Goal: Navigation & Orientation: Find specific page/section

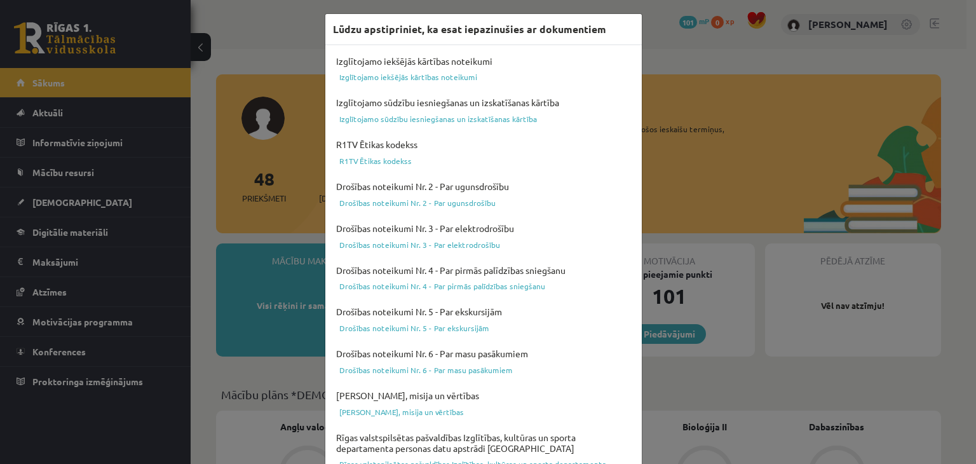
click at [688, 128] on div "Lūdzu apstipriniet, ka esat iepazinušies ar dokumentiem Izglītojamo iekšējās kā…" at bounding box center [488, 232] width 976 height 464
click at [693, 130] on div "Lūdzu apstipriniet, ka esat iepazinušies ar dokumentiem Izglītojamo iekšējās kā…" at bounding box center [488, 232] width 976 height 464
click at [389, 71] on link "Izglītojamo iekšējās kārtības noteikumi" at bounding box center [483, 76] width 301 height 15
click at [433, 79] on link "Izglītojamo iekšējās kārtības noteikumi" at bounding box center [483, 76] width 301 height 15
click at [434, 115] on link "Izglītojamo sūdzību iesniegšanas un izskatīšanas kārtība" at bounding box center [483, 118] width 301 height 15
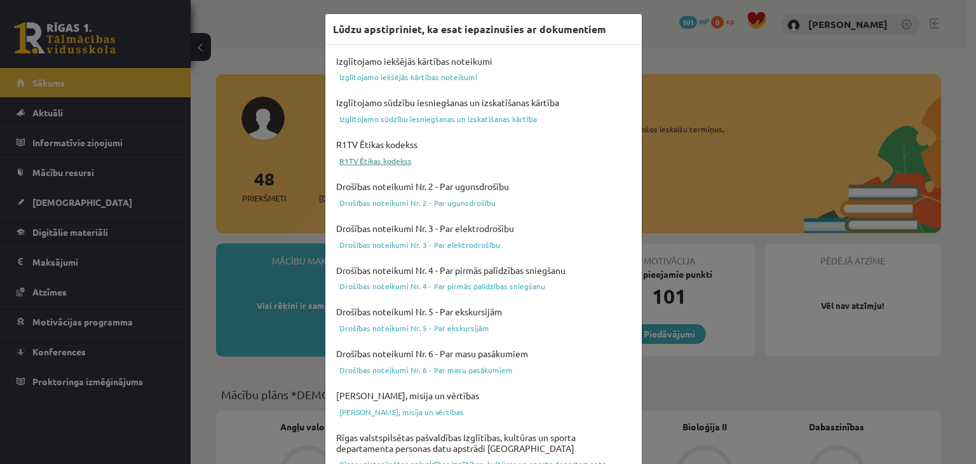
click at [381, 159] on link "R1TV Ētikas kodekss" at bounding box center [483, 160] width 301 height 15
click at [440, 203] on link "Drošības noteikumi Nr. 2 - Par ugunsdrošību" at bounding box center [483, 202] width 301 height 15
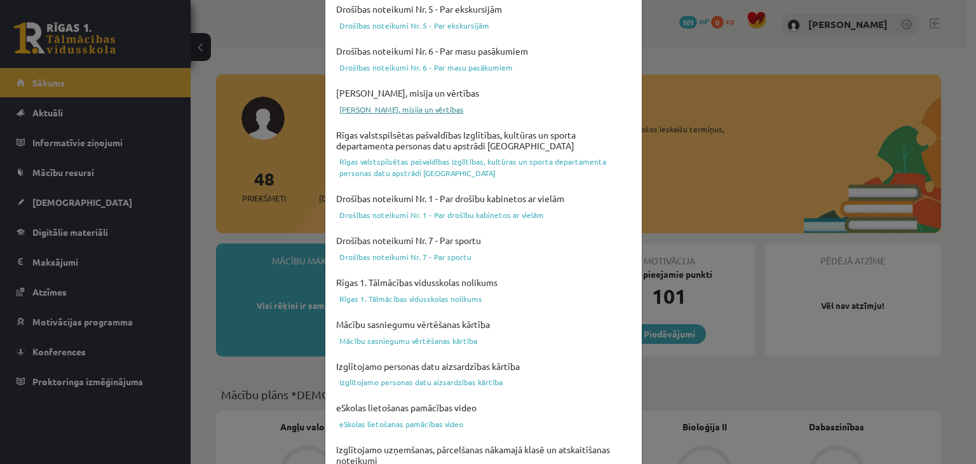
click at [407, 112] on link "[PERSON_NAME], misija un vērtības" at bounding box center [483, 109] width 301 height 15
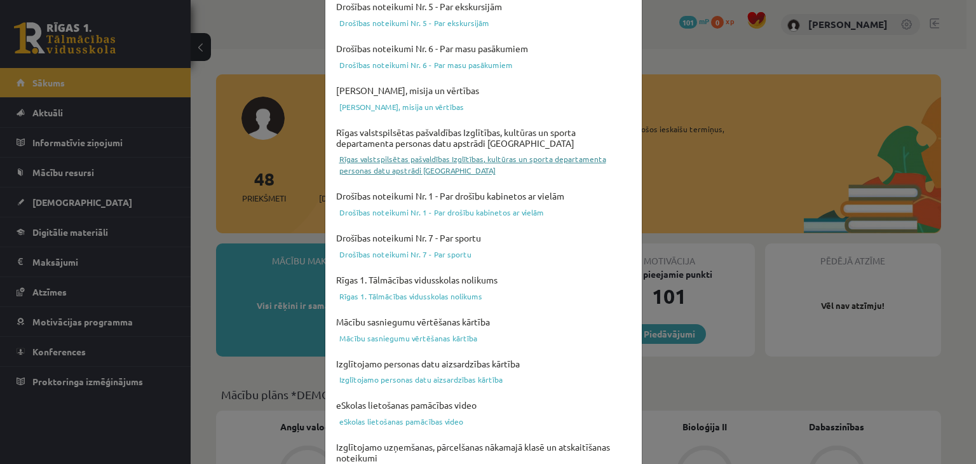
click at [392, 160] on link "Rīgas valstspilsētas pašvaldības Izglītības, kultūras un sporta departamenta pe…" at bounding box center [483, 164] width 301 height 27
click at [440, 210] on link "Drošības noteikumi Nr. 1 - Par drošību kabinetos ar vielām" at bounding box center [483, 212] width 301 height 15
click at [444, 249] on link "Drošības noteikumi Nr. 7 - Par sportu" at bounding box center [483, 254] width 301 height 15
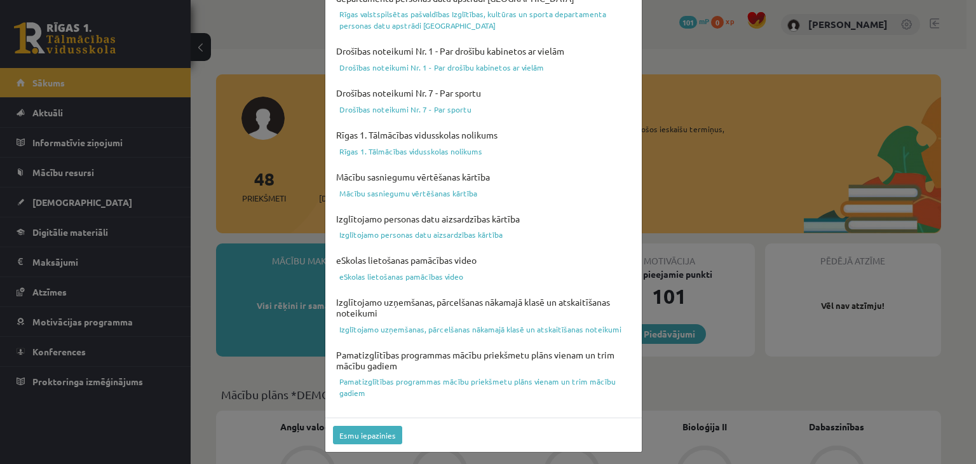
scroll to position [451, 0]
click at [395, 273] on link "eSkolas lietošanas pamācības video" at bounding box center [483, 275] width 301 height 15
click at [419, 191] on link "Mācību sasniegumu vērtēšanas kārtība" at bounding box center [483, 191] width 301 height 15
click at [363, 437] on button "Esmu iepazinies" at bounding box center [367, 434] width 69 height 18
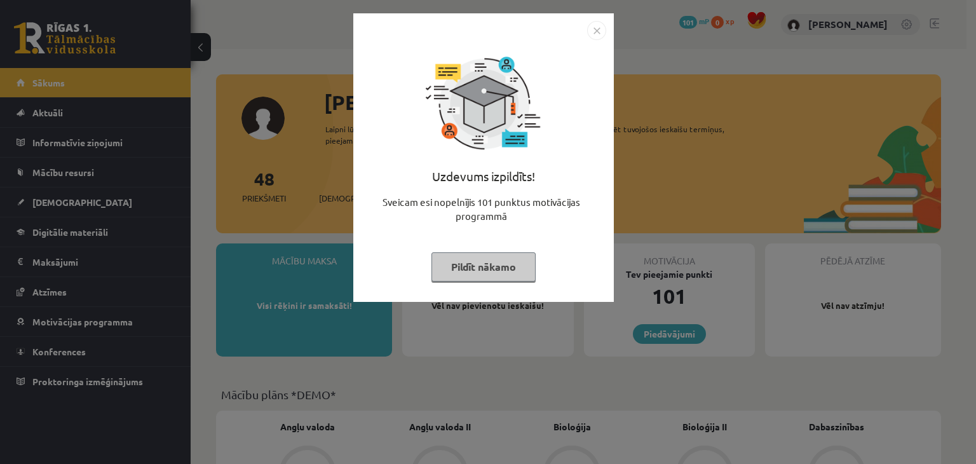
click at [595, 34] on img "Close" at bounding box center [596, 30] width 19 height 19
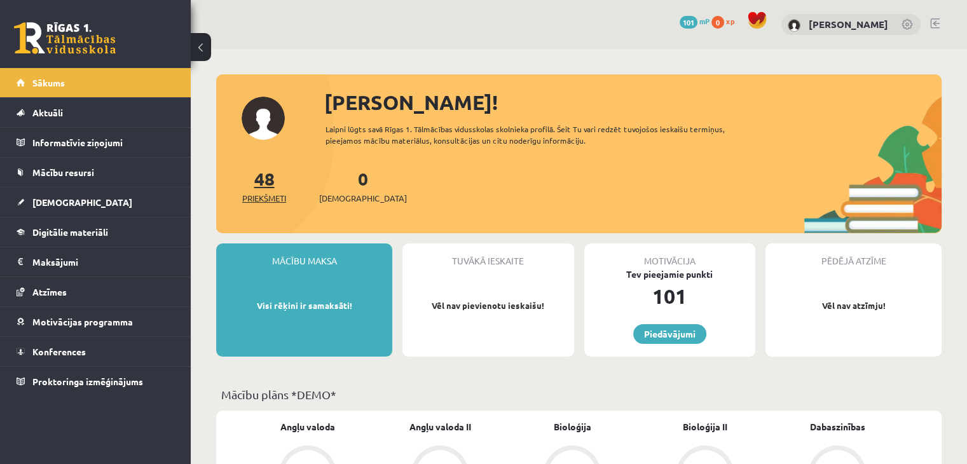
click at [271, 184] on link "48 Priekšmeti" at bounding box center [264, 186] width 44 height 38
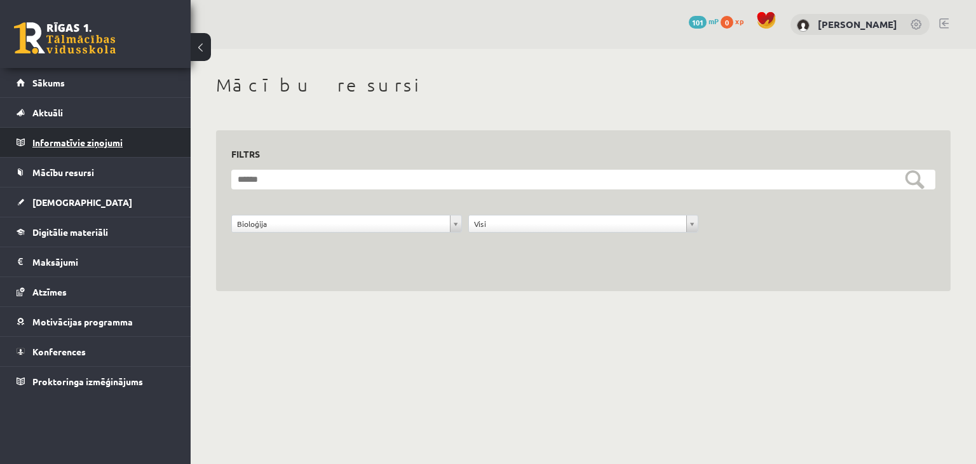
click at [89, 137] on legend "Informatīvie ziņojumi 0" at bounding box center [103, 142] width 142 height 29
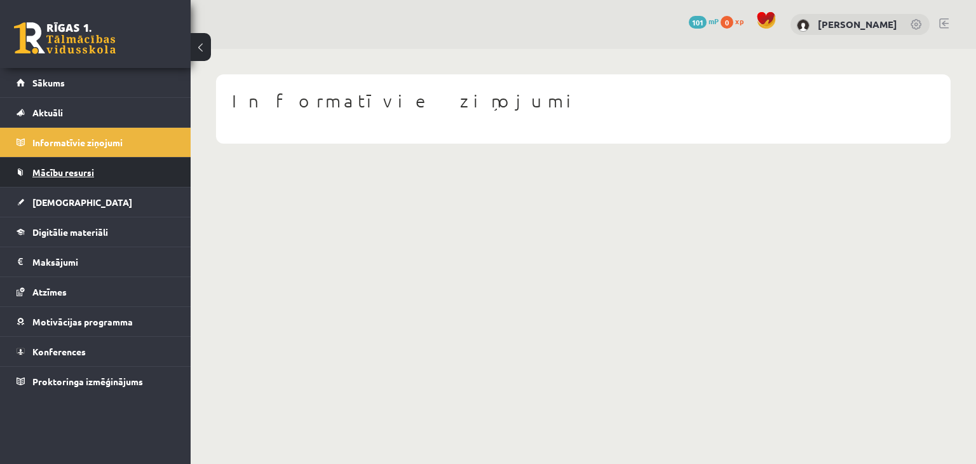
click at [74, 176] on link "Mācību resursi" at bounding box center [96, 172] width 158 height 29
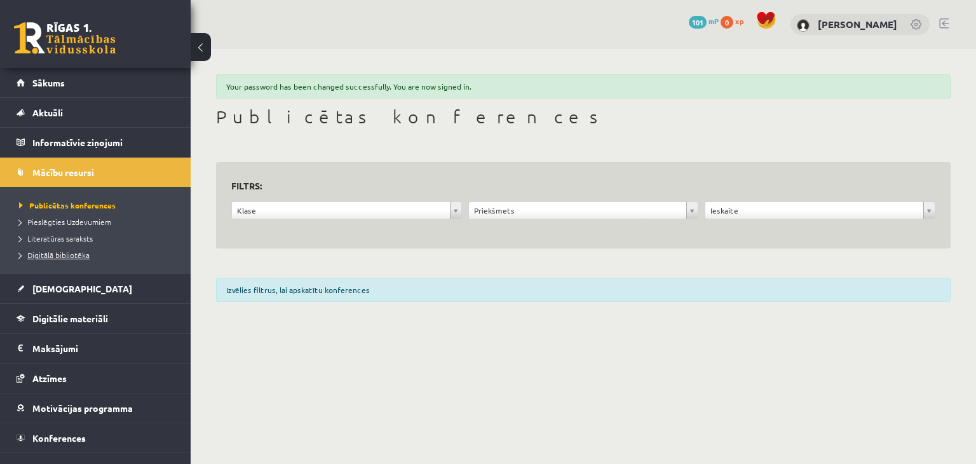
click at [74, 255] on span "Digitālā bibliotēka" at bounding box center [54, 255] width 71 height 10
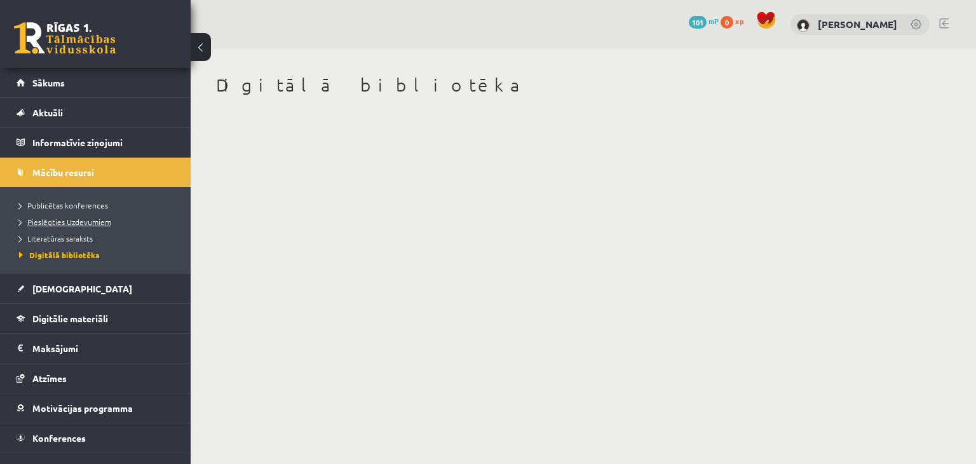
click at [65, 219] on span "Pieslēgties Uzdevumiem" at bounding box center [65, 222] width 92 height 10
click at [57, 200] on span "Publicētas konferences" at bounding box center [63, 205] width 89 height 10
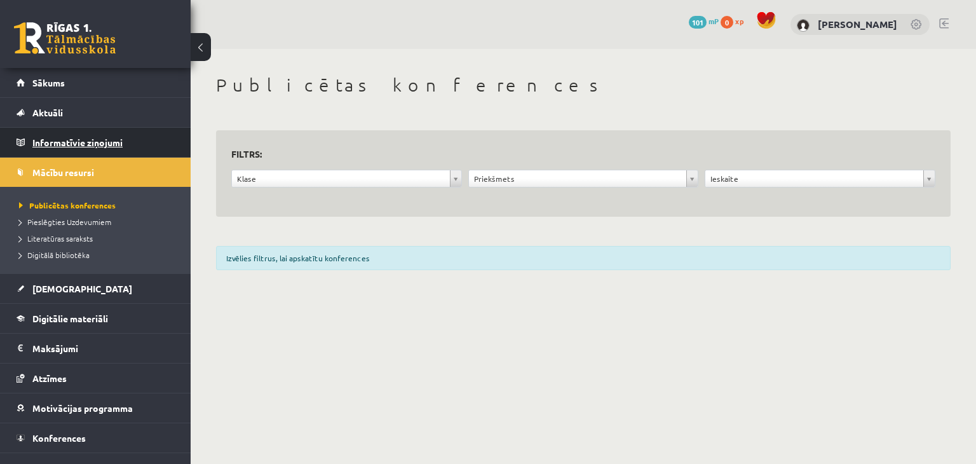
click at [69, 135] on legend "Informatīvie ziņojumi 0" at bounding box center [103, 142] width 142 height 29
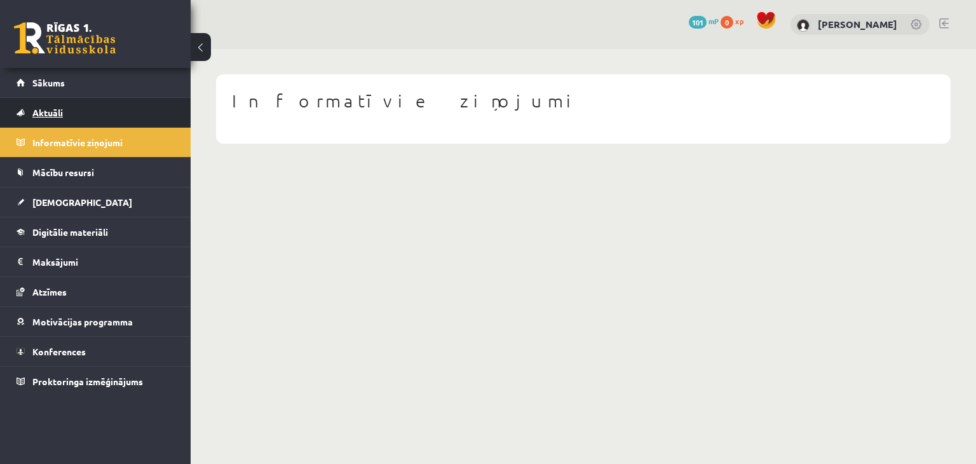
click at [56, 107] on span "Aktuāli" at bounding box center [47, 112] width 31 height 11
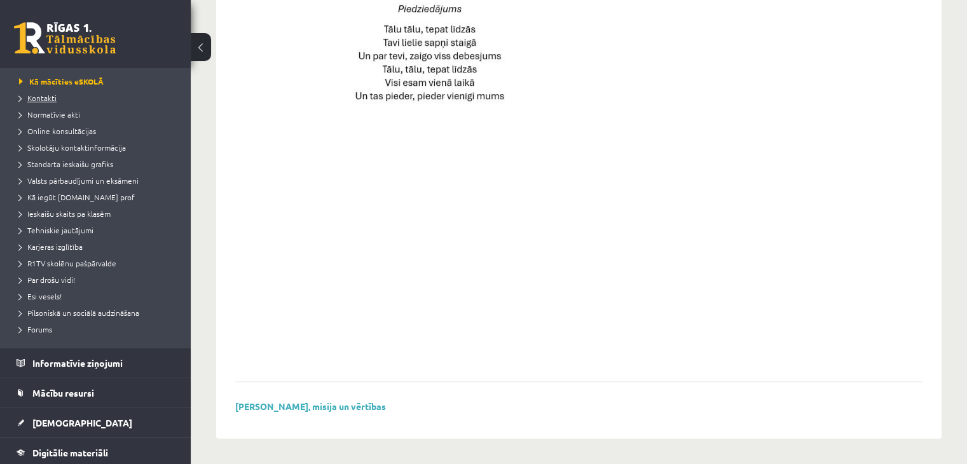
scroll to position [65, 0]
click at [56, 100] on link "Kontakti" at bounding box center [98, 97] width 159 height 11
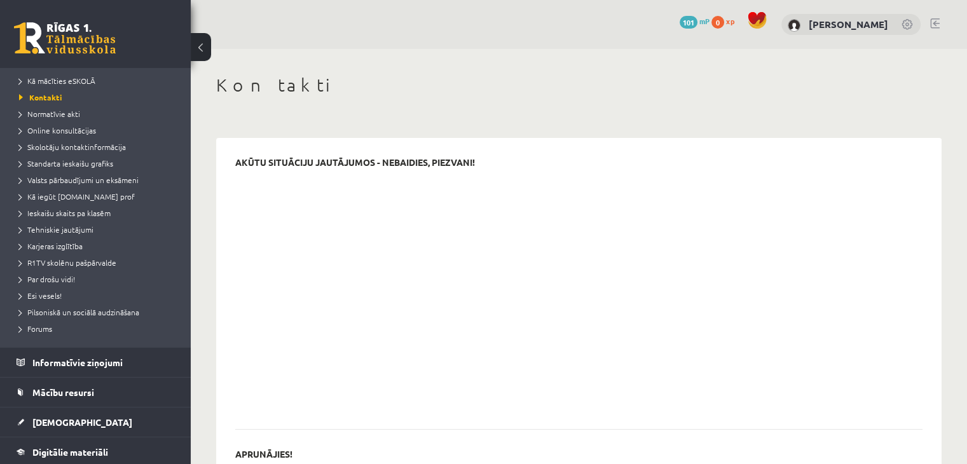
click at [692, 22] on span "101" at bounding box center [689, 22] width 18 height 13
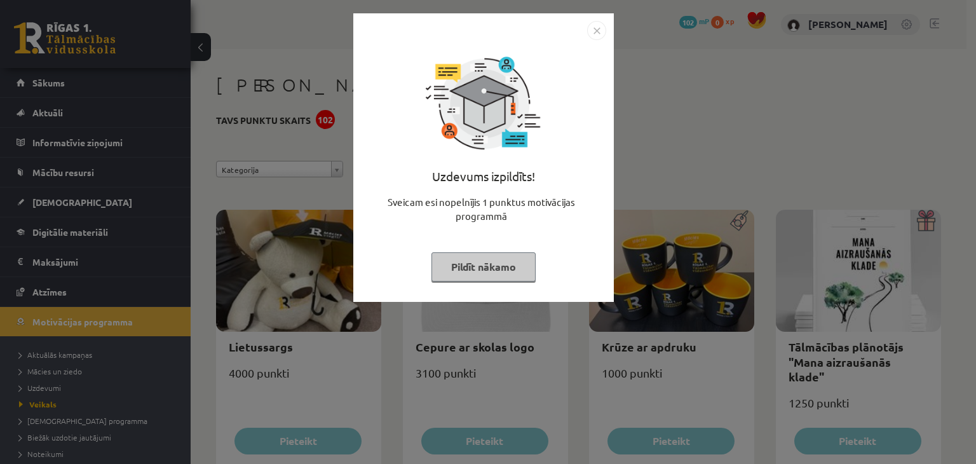
click at [599, 29] on img "Close" at bounding box center [596, 30] width 19 height 19
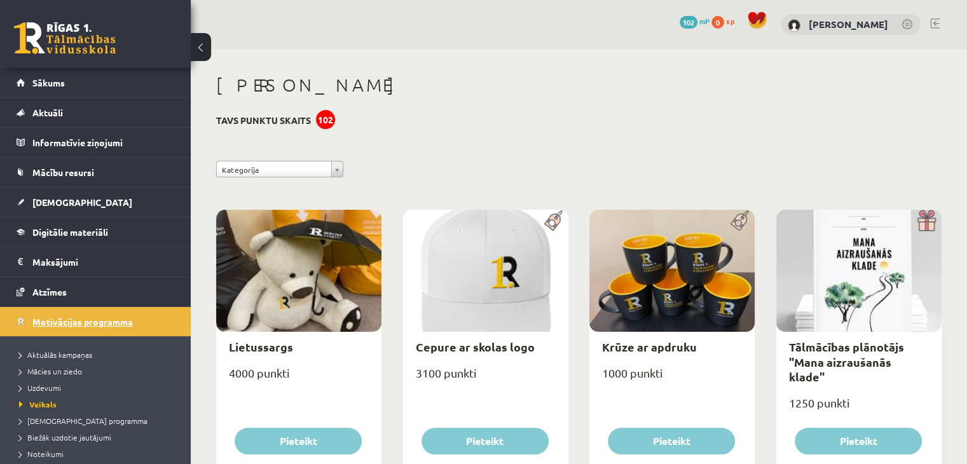
click at [99, 317] on span "Motivācijas programma" at bounding box center [82, 321] width 100 height 11
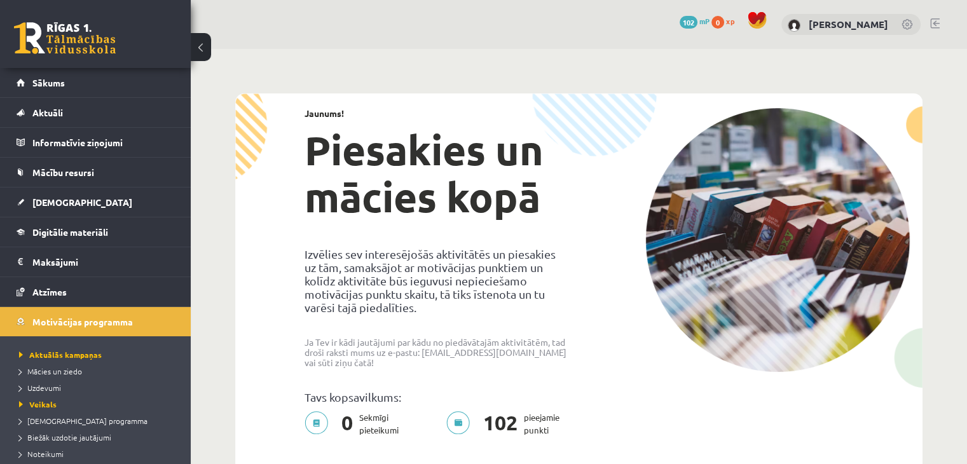
click at [732, 24] on span "xp" at bounding box center [730, 21] width 8 height 10
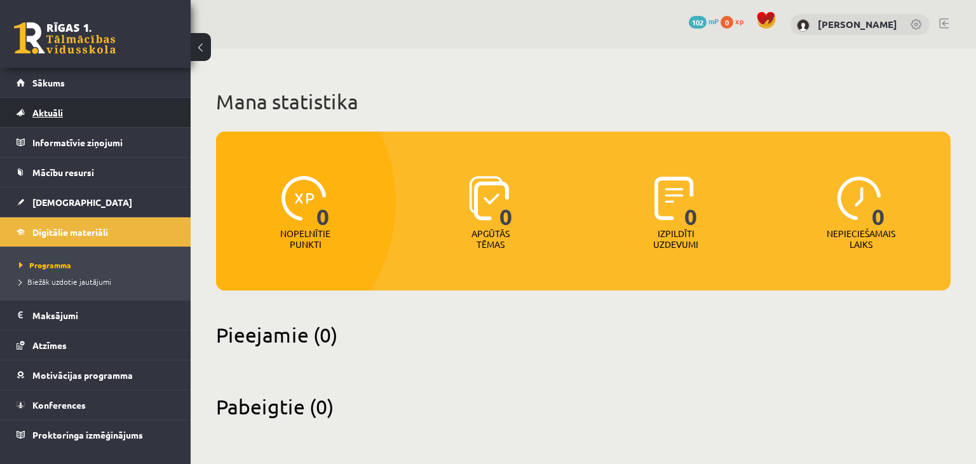
click at [48, 110] on span "Aktuāli" at bounding box center [47, 112] width 31 height 11
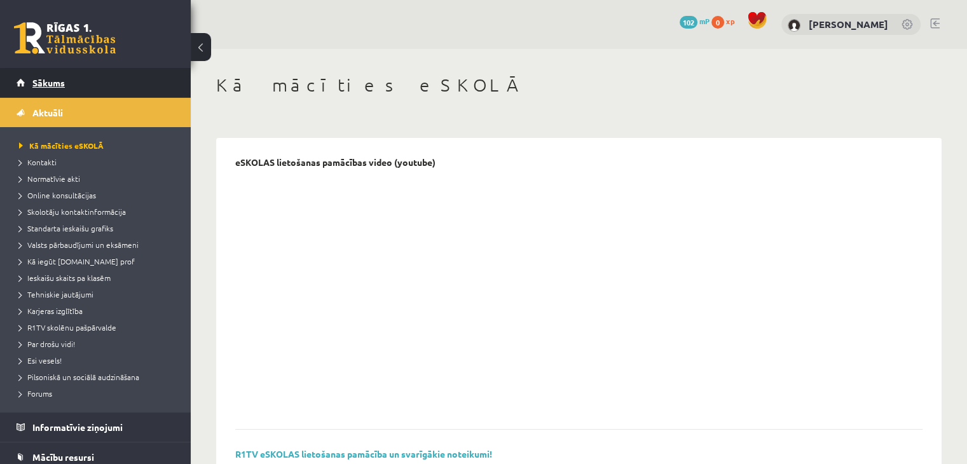
click at [59, 90] on link "Sākums" at bounding box center [96, 82] width 158 height 29
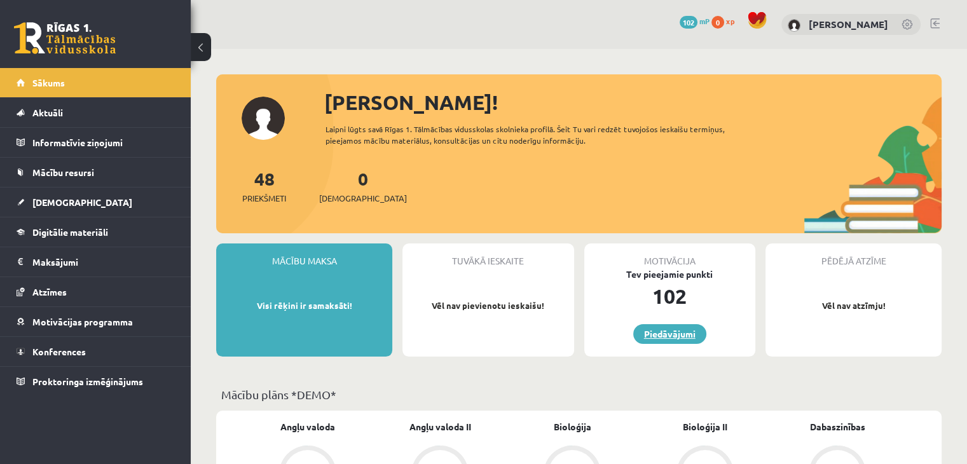
click at [655, 334] on link "Piedāvājumi" at bounding box center [669, 334] width 73 height 20
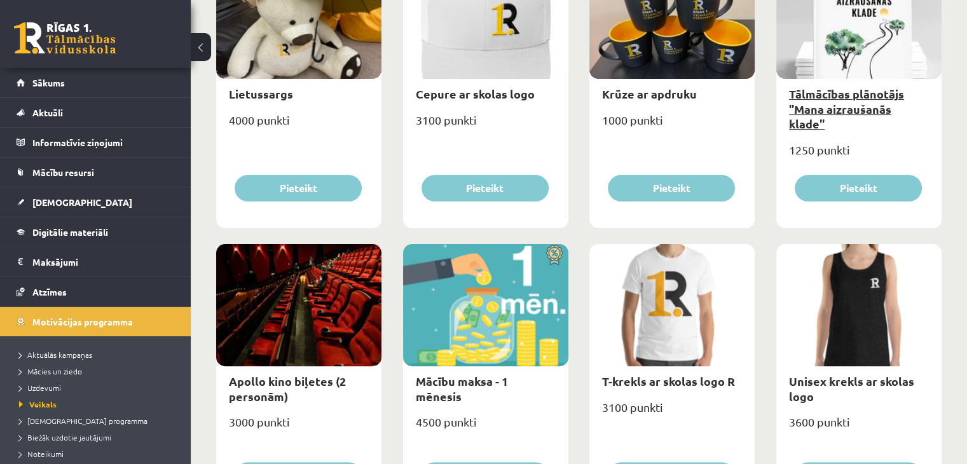
scroll to position [254, 0]
click at [822, 106] on link "Tālmācības plānotājs "Mana aizraušanās klade"" at bounding box center [846, 108] width 115 height 44
type input "*"
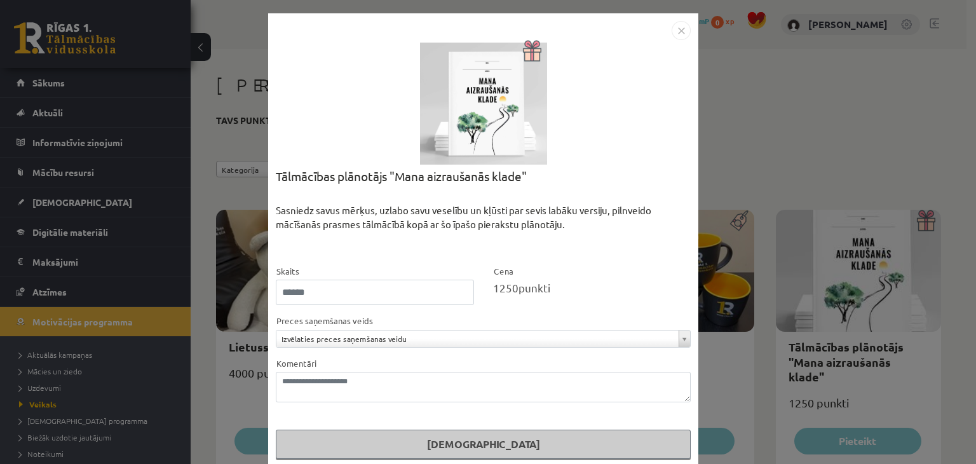
click at [679, 33] on img "Close" at bounding box center [681, 30] width 19 height 19
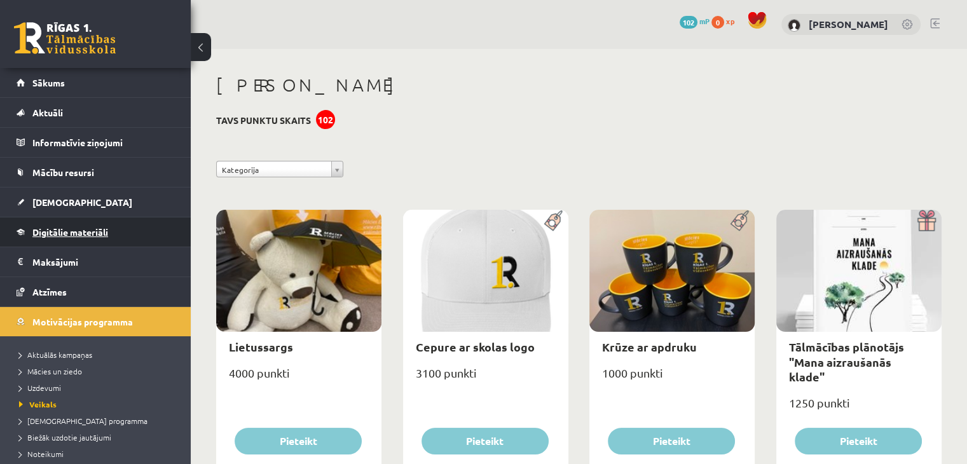
click at [79, 228] on span "Digitālie materiāli" at bounding box center [70, 231] width 76 height 11
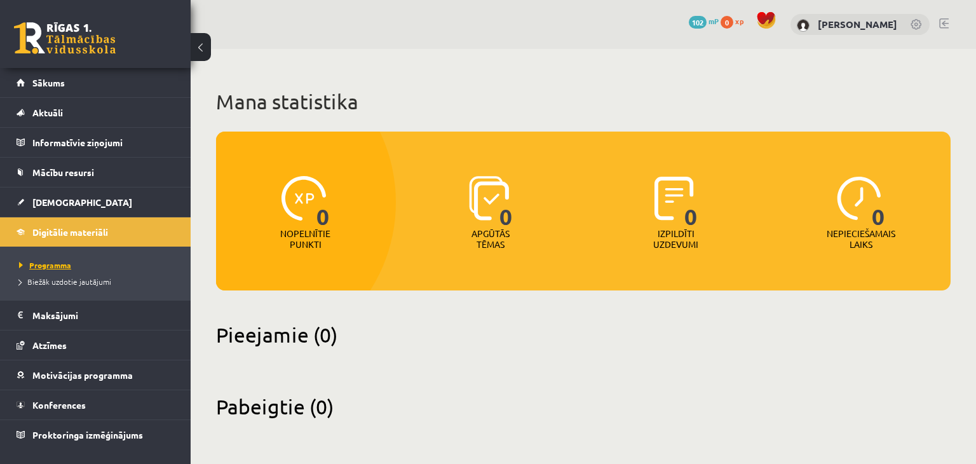
click at [53, 266] on span "Programma" at bounding box center [45, 265] width 52 height 10
click at [79, 149] on legend "Informatīvie ziņojumi 0" at bounding box center [103, 142] width 142 height 29
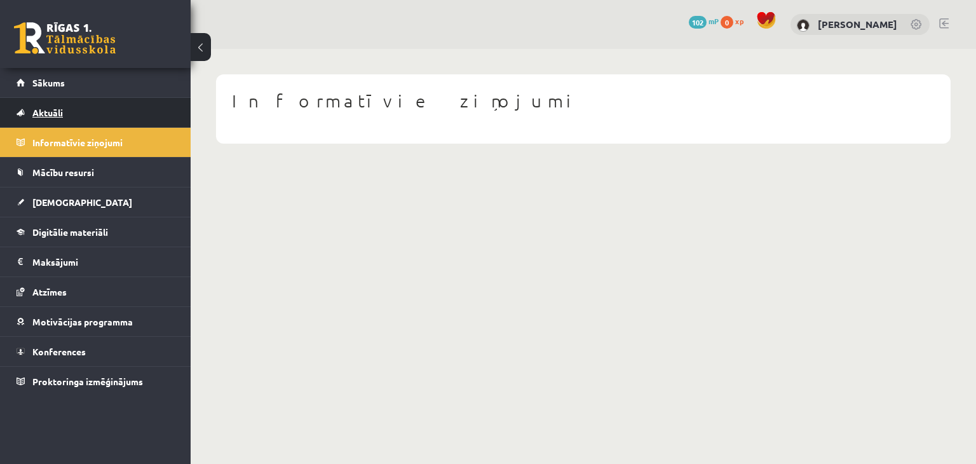
click at [76, 119] on link "Aktuāli" at bounding box center [96, 112] width 158 height 29
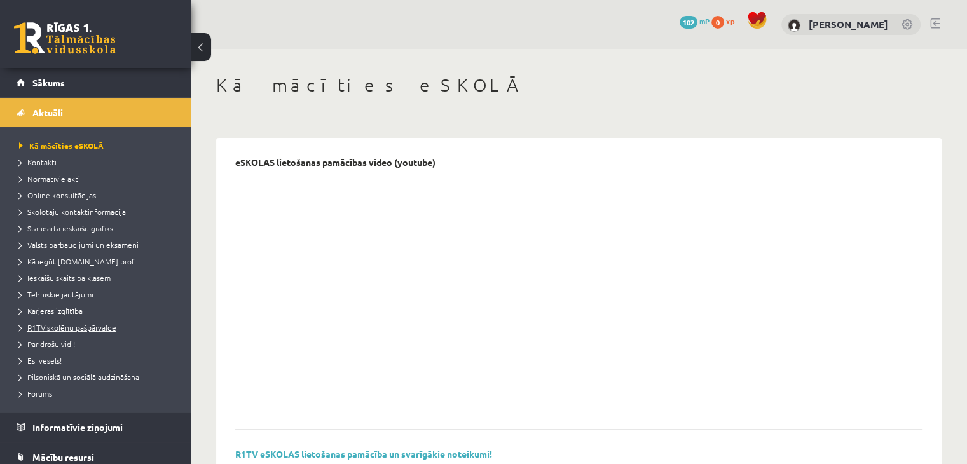
click at [46, 324] on span "R1TV skolēnu pašpārvalde" at bounding box center [67, 327] width 97 height 10
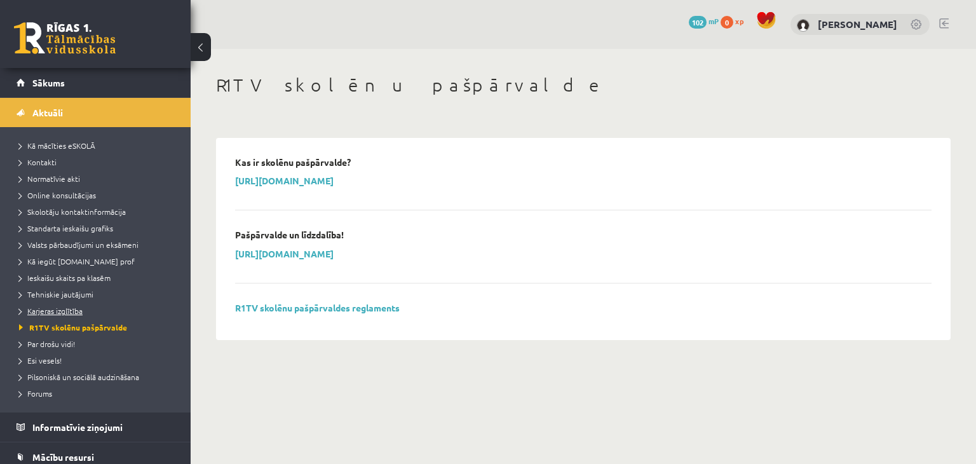
click at [53, 307] on span "Karjeras izglītība" at bounding box center [51, 311] width 64 height 10
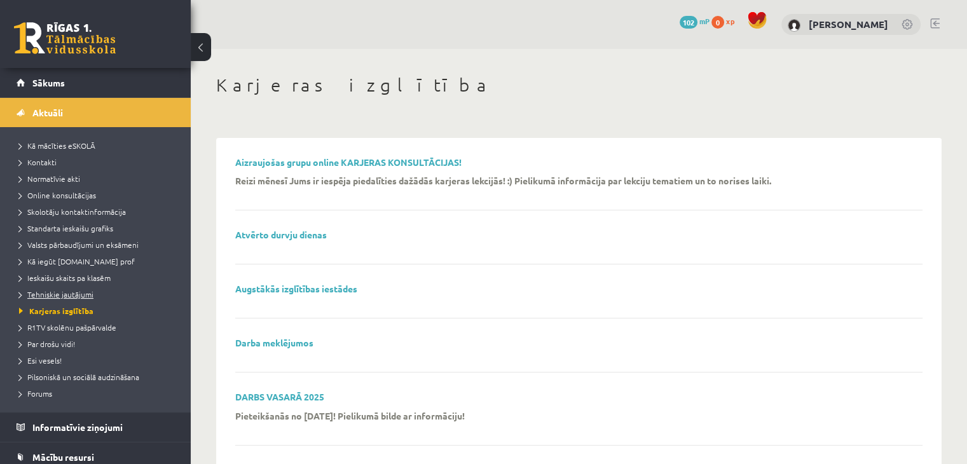
click at [52, 296] on span "Tehniskie jautājumi" at bounding box center [56, 294] width 74 height 10
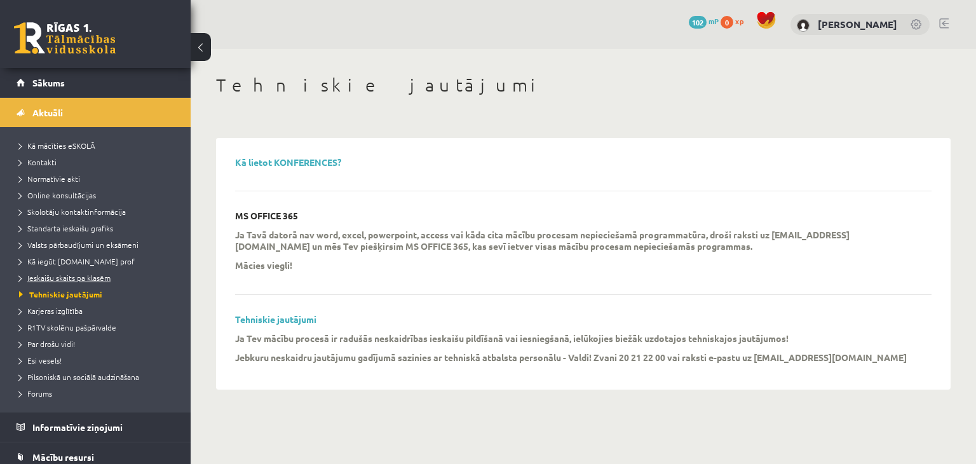
click at [63, 280] on span "Ieskaišu skaits pa klasēm" at bounding box center [65, 278] width 92 height 10
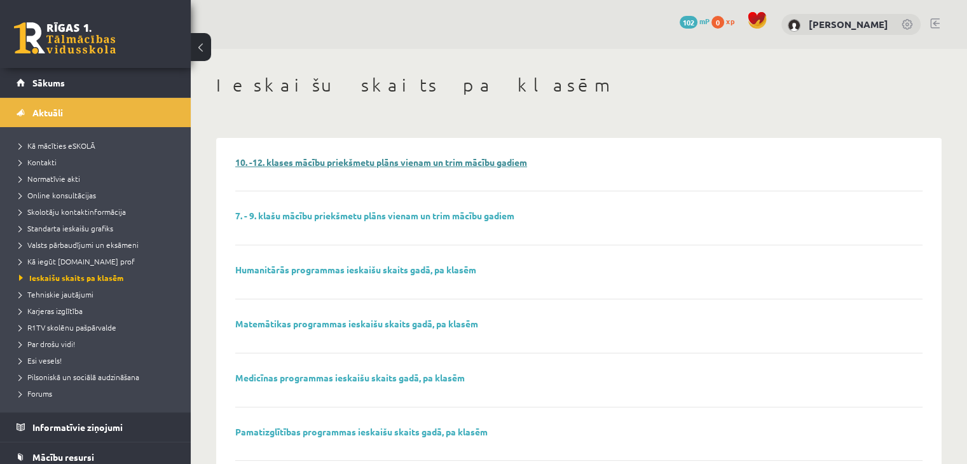
click at [310, 160] on link "10. -12. klases mācību priekšmetu plāns vienam un trim mācību gadiem" at bounding box center [381, 161] width 292 height 11
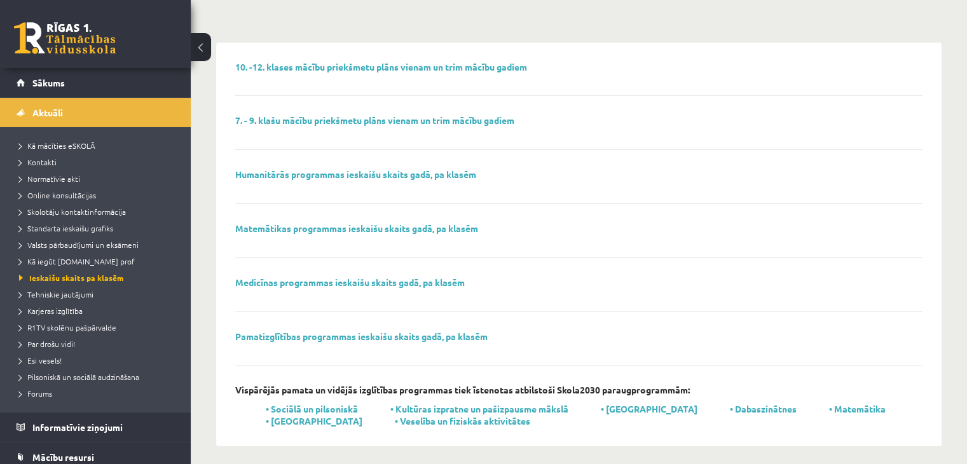
scroll to position [102, 0]
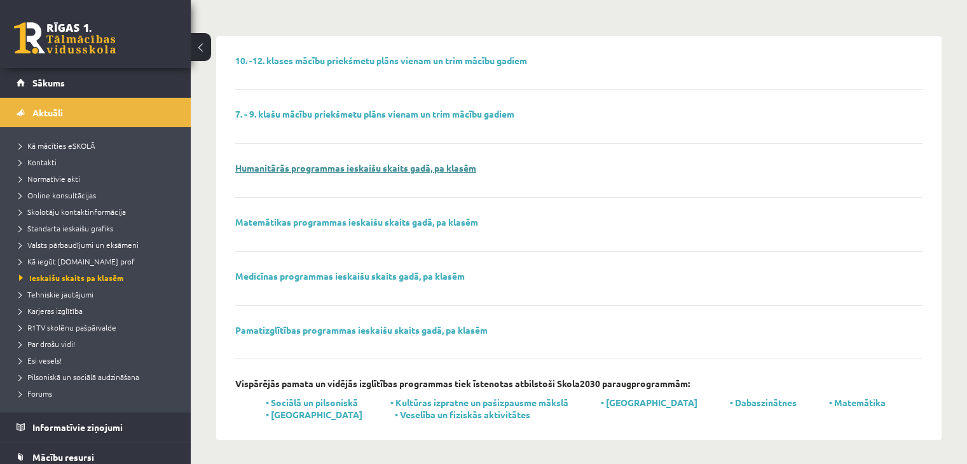
click at [299, 169] on link "Humanitārās programmas ieskaišu skaits gadā, pa klasēm" at bounding box center [355, 167] width 241 height 11
click at [402, 224] on link "Matemātikas programmas ieskaišu skaits gadā, pa klasēm" at bounding box center [356, 221] width 243 height 11
click at [373, 168] on link "Humanitārās programmas ieskaišu skaits gadā, pa klasēm" at bounding box center [355, 167] width 241 height 11
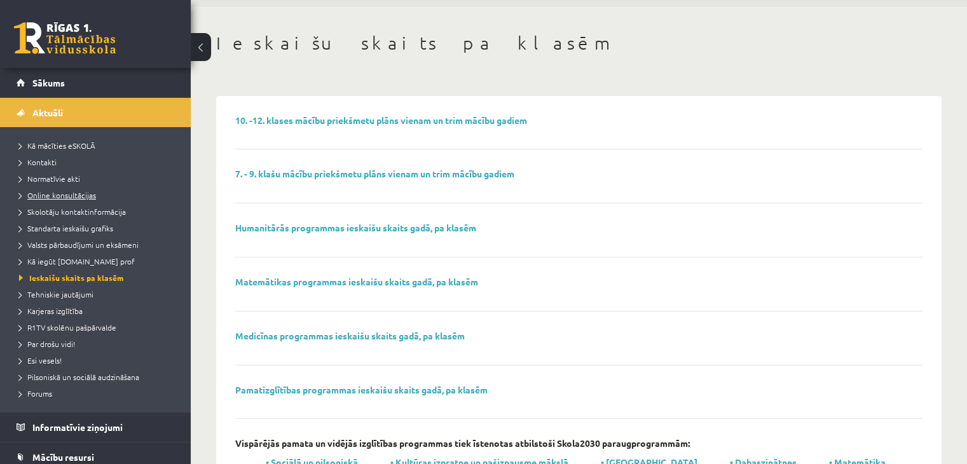
scroll to position [0, 0]
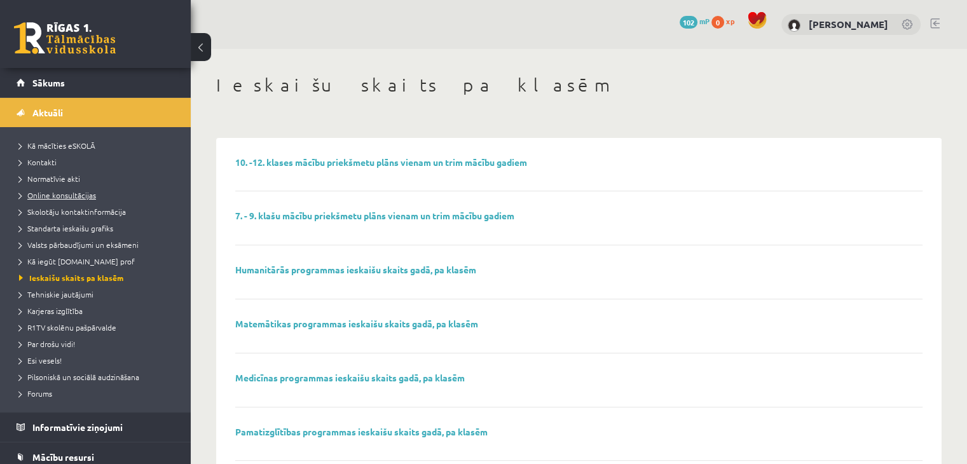
click at [69, 196] on span "Online konsultācijas" at bounding box center [57, 195] width 77 height 10
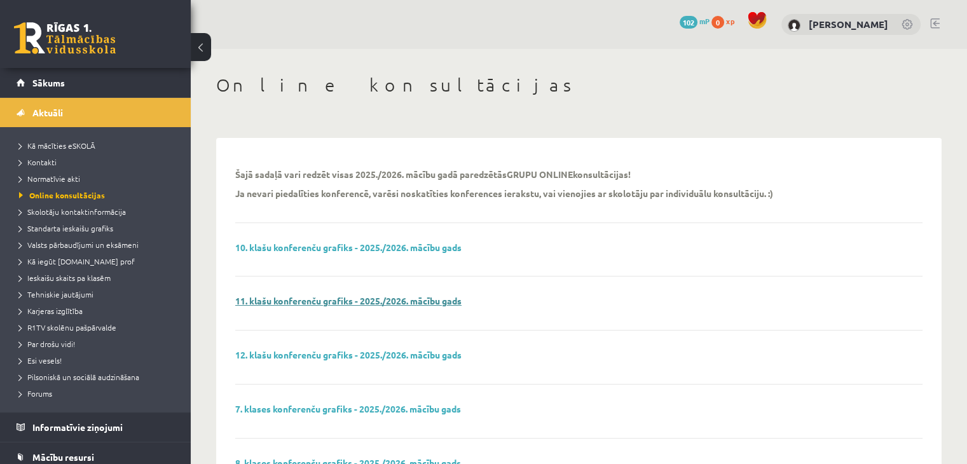
click at [311, 299] on link "11. klašu konferenču grafiks - 2025./2026. mācību gads" at bounding box center [348, 300] width 226 height 11
click at [62, 228] on span "Standarta ieskaišu grafiks" at bounding box center [66, 228] width 94 height 10
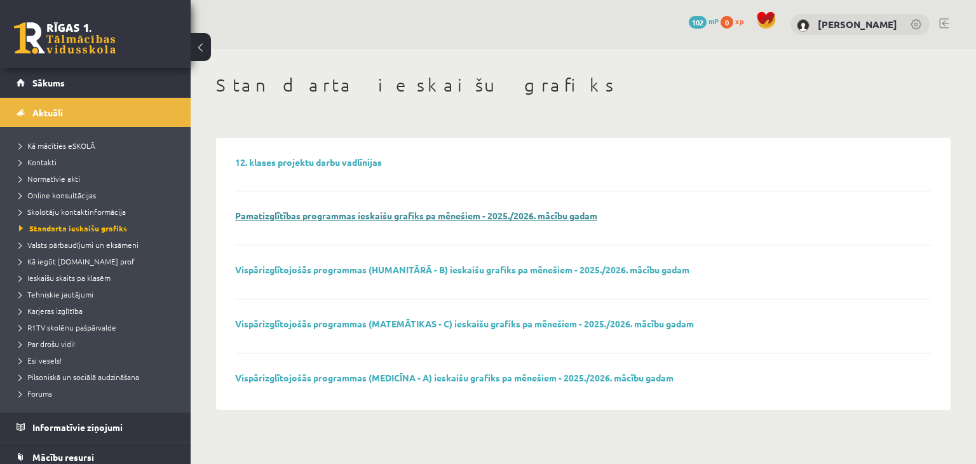
click at [439, 219] on link "Pamatizglītības programmas ieskaišu grafiks pa mēnešiem - 2025./2026. mācību ga…" at bounding box center [416, 215] width 362 height 11
click at [53, 116] on span "Aktuāli" at bounding box center [47, 112] width 31 height 11
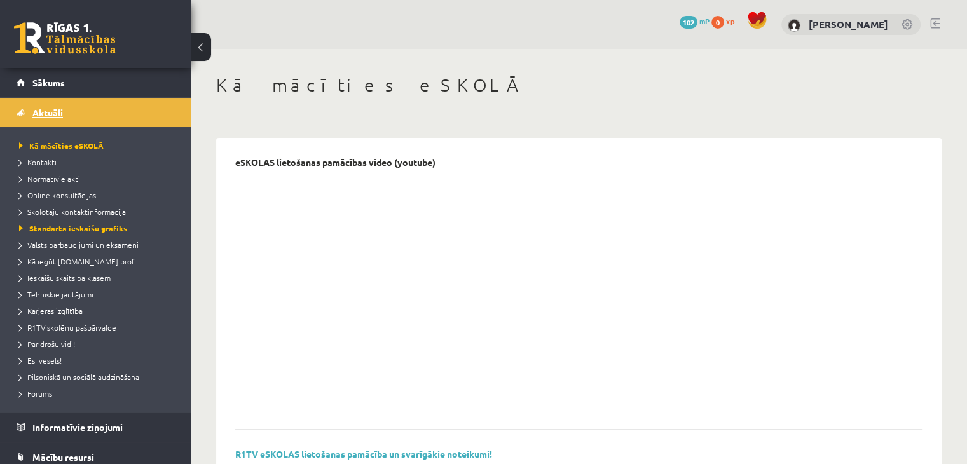
click at [51, 103] on link "Aktuāli" at bounding box center [96, 112] width 158 height 29
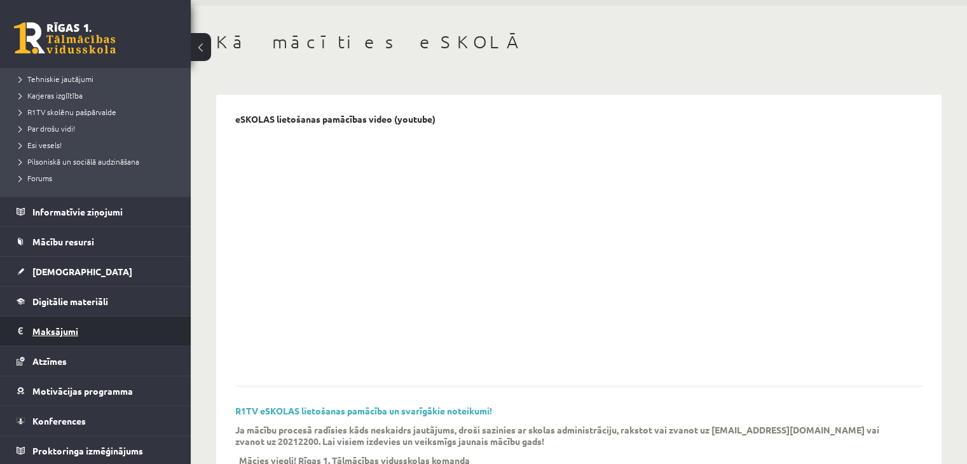
scroll to position [47, 0]
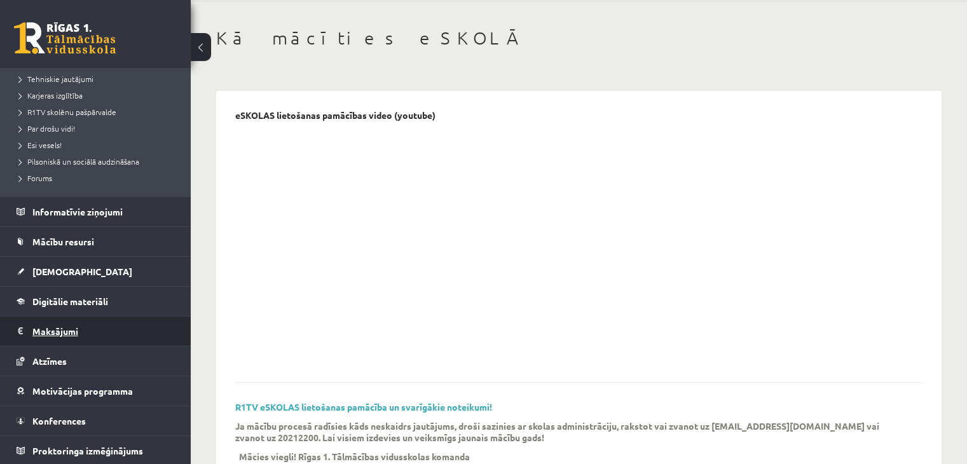
click at [60, 329] on legend "Maksājumi 0" at bounding box center [103, 331] width 142 height 29
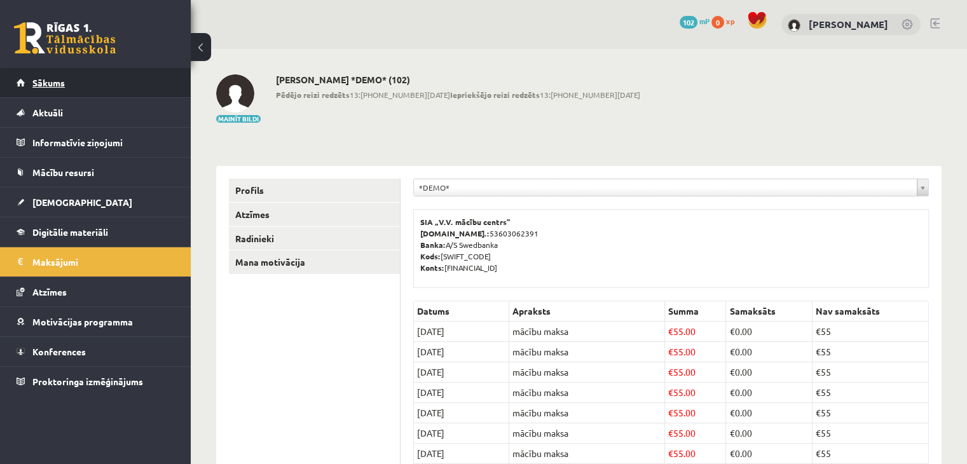
click at [66, 83] on link "Sākums" at bounding box center [96, 82] width 158 height 29
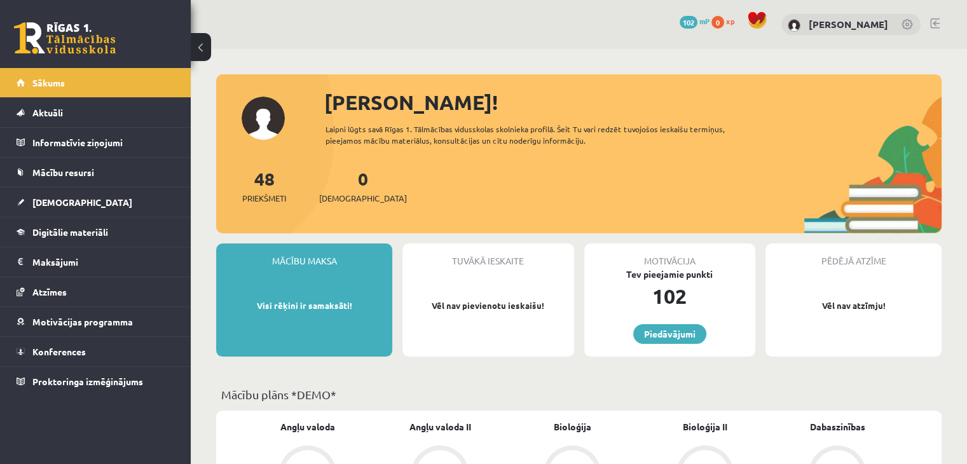
click at [934, 24] on link at bounding box center [935, 23] width 10 height 10
